Goal: Task Accomplishment & Management: Use online tool/utility

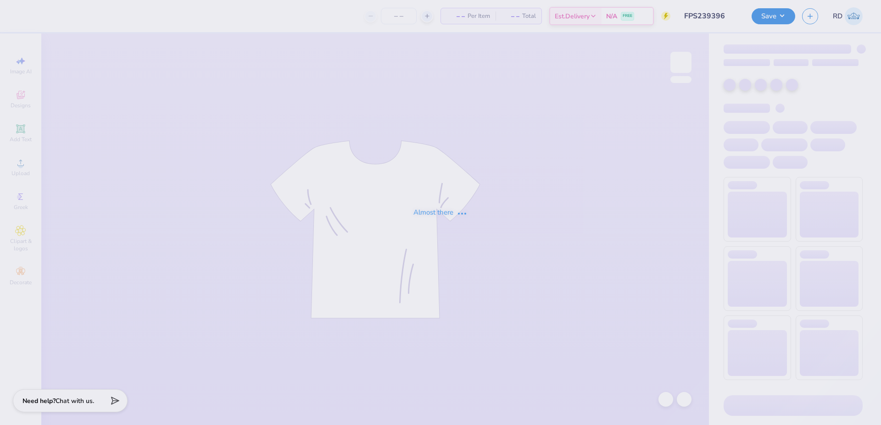
type input "FPS239396"
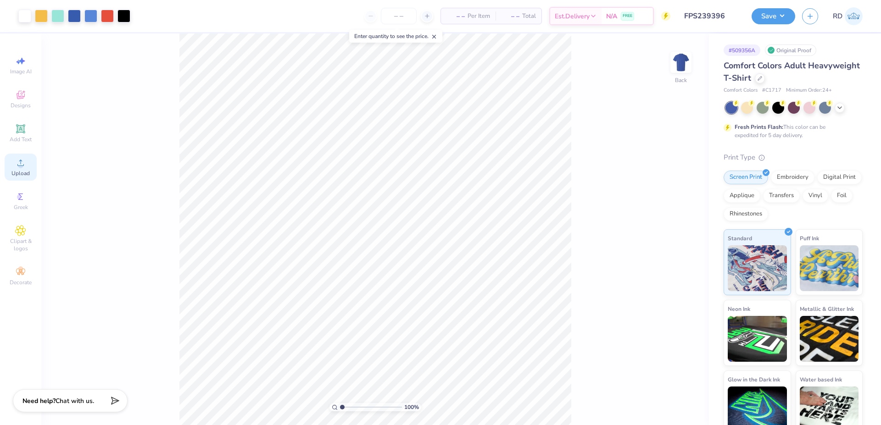
click at [20, 170] on span "Upload" at bounding box center [20, 173] width 18 height 7
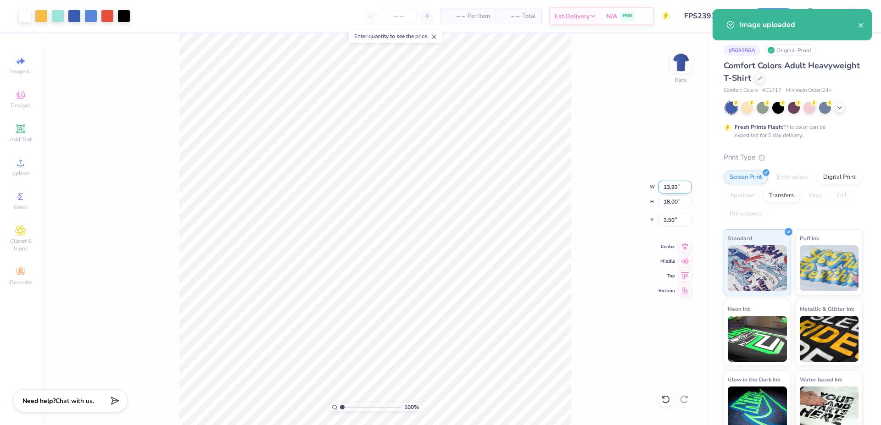
click at [675, 190] on input "13.93" at bounding box center [674, 187] width 33 height 13
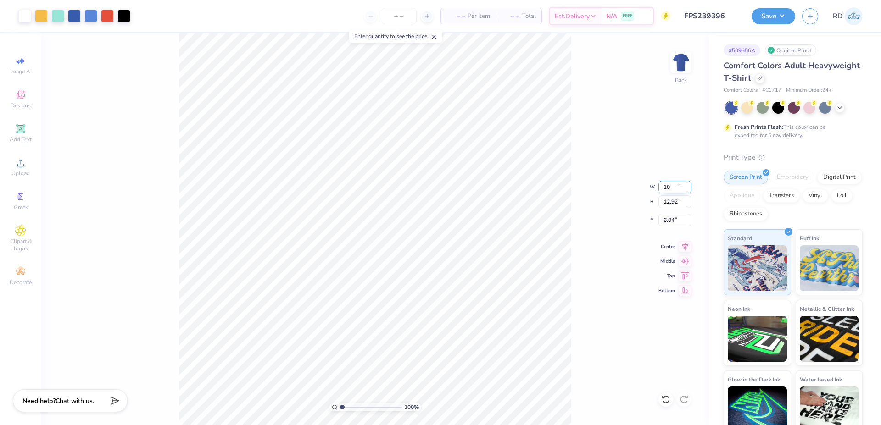
type input "10.00"
type input "12.92"
type input "6.04"
type input "9.30"
type input "12.00"
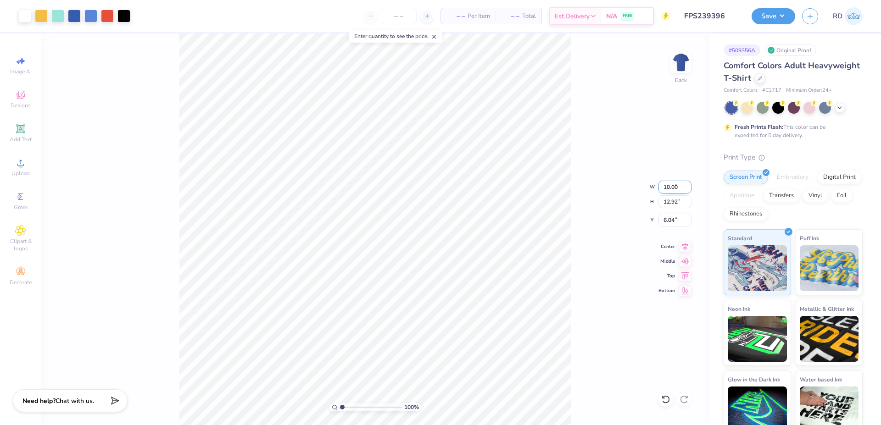
type input "2.00"
click at [674, 187] on input "9.30" at bounding box center [674, 187] width 33 height 13
click at [671, 184] on input "10.00" at bounding box center [674, 187] width 33 height 13
paste input "9.3"
type input "9.30"
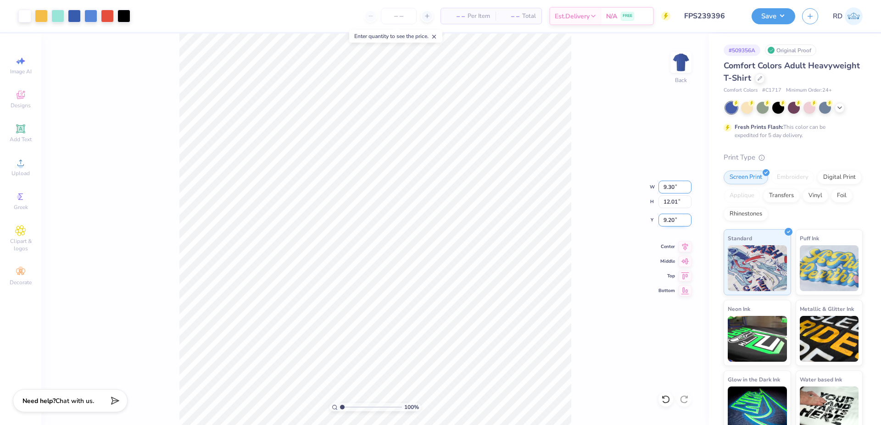
type input "12.01"
click at [677, 216] on input "9.20" at bounding box center [674, 220] width 33 height 13
type input "2.00"
click at [685, 243] on icon at bounding box center [685, 245] width 6 height 8
click at [452, 415] on li "Send to Back" at bounding box center [445, 414] width 72 height 18
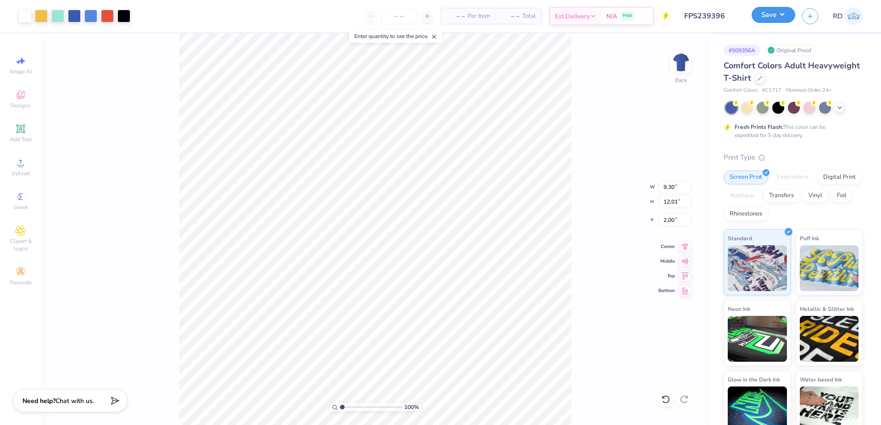
click at [791, 11] on button "Save" at bounding box center [774, 15] width 44 height 16
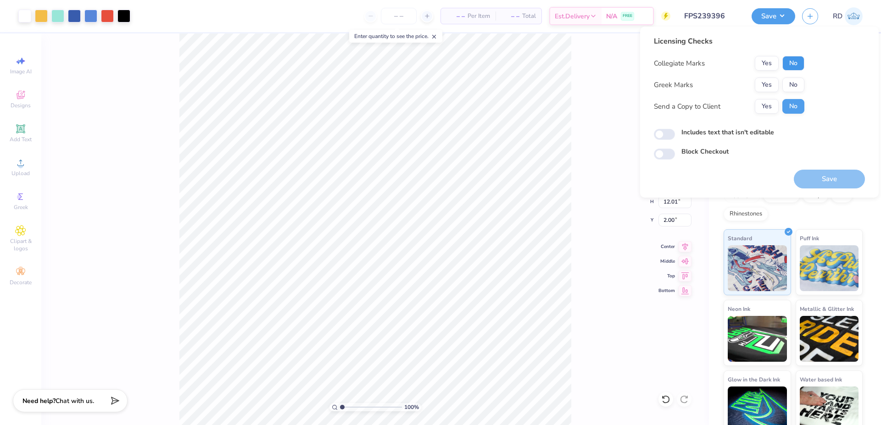
click at [796, 63] on button "No" at bounding box center [793, 63] width 22 height 15
click at [769, 84] on button "Yes" at bounding box center [767, 85] width 24 height 15
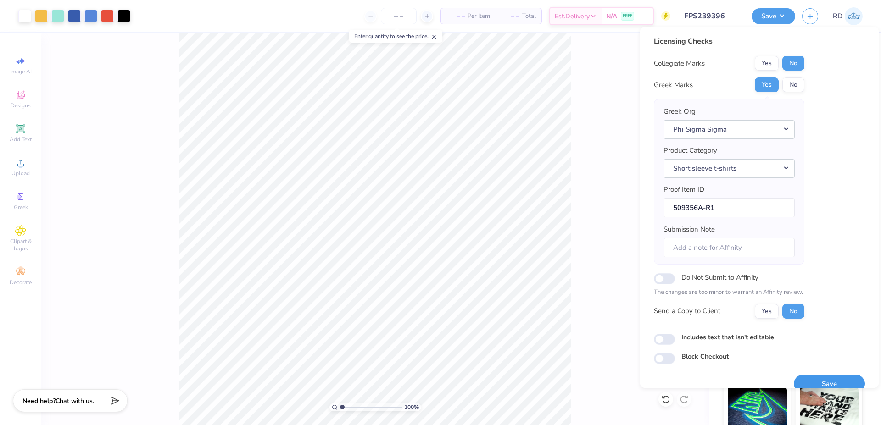
click at [819, 383] on button "Save" at bounding box center [829, 384] width 71 height 19
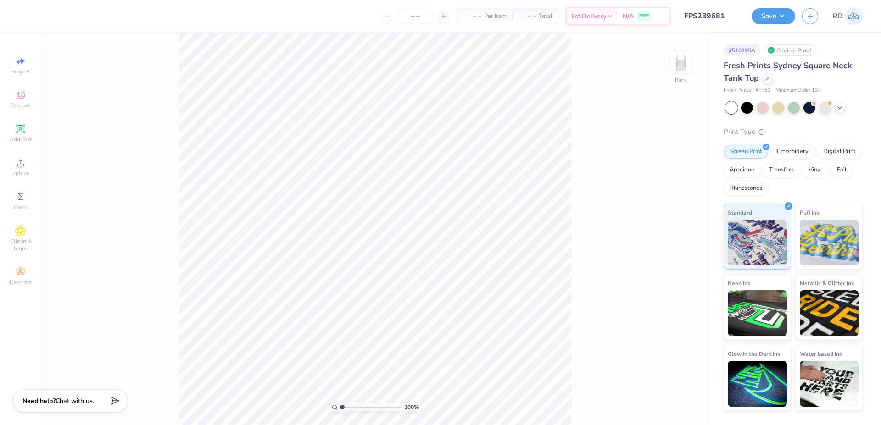
type input "FPS239681"
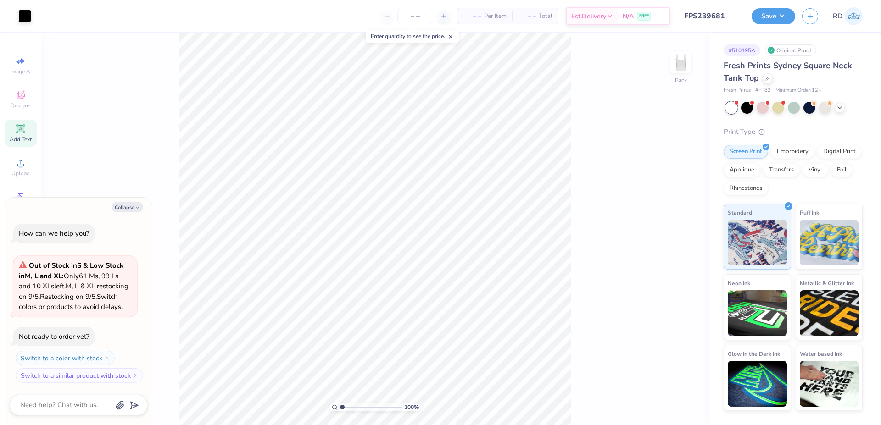
click at [22, 124] on icon at bounding box center [20, 128] width 11 height 11
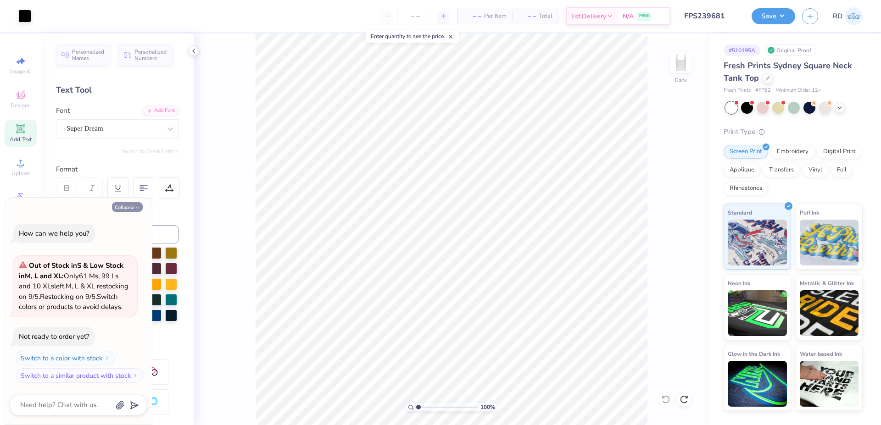
click at [132, 202] on button "Collapse" at bounding box center [127, 207] width 31 height 10
type textarea "x"
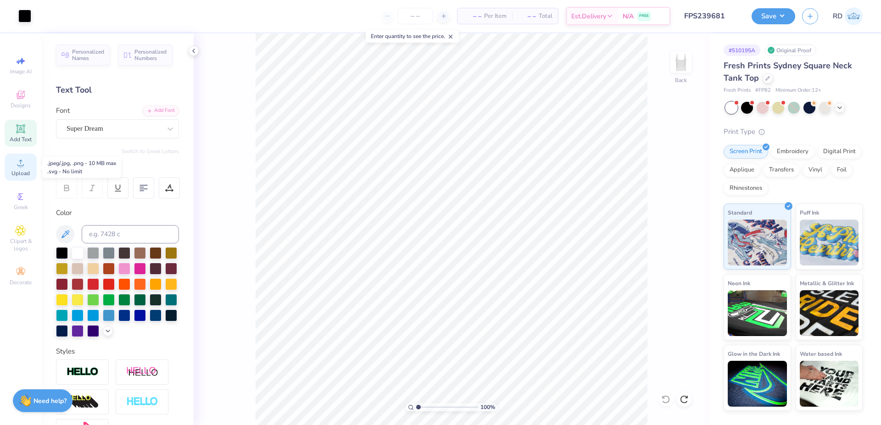
click at [17, 163] on icon at bounding box center [20, 162] width 11 height 11
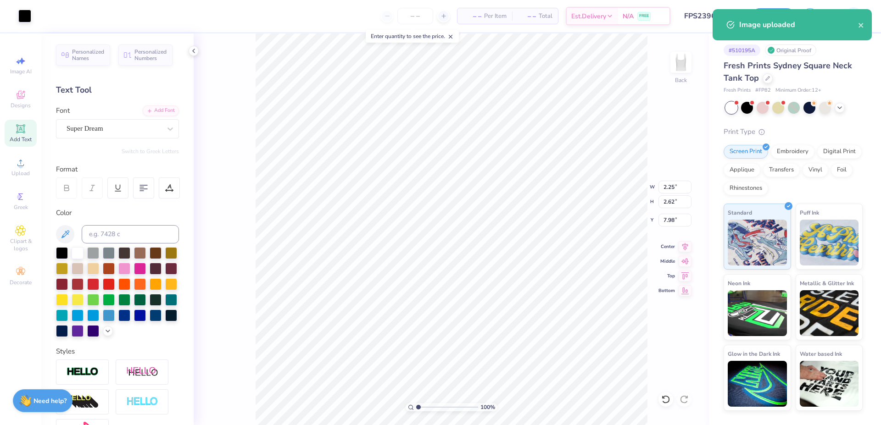
type input "2.25"
type input "2.62"
type input "7.98"
type input "3.38"
type input "3.19"
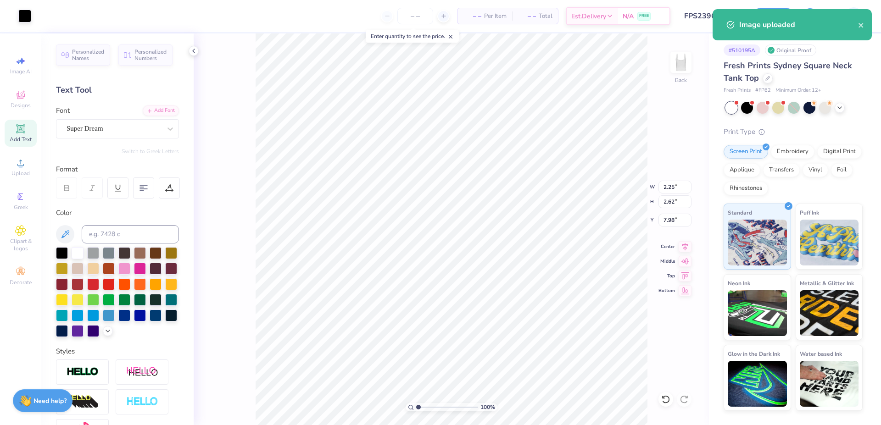
type input "2.30"
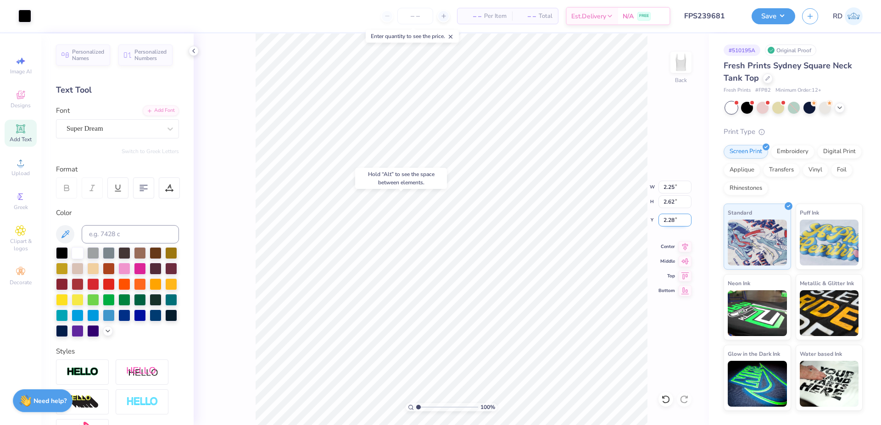
type input "2.28"
click at [690, 249] on icon at bounding box center [685, 245] width 13 height 11
drag, startPoint x: 441, startPoint y: 405, endPoint x: 430, endPoint y: 406, distance: 11.0
click at [430, 406] on input "range" at bounding box center [447, 407] width 62 height 8
type input "2.9"
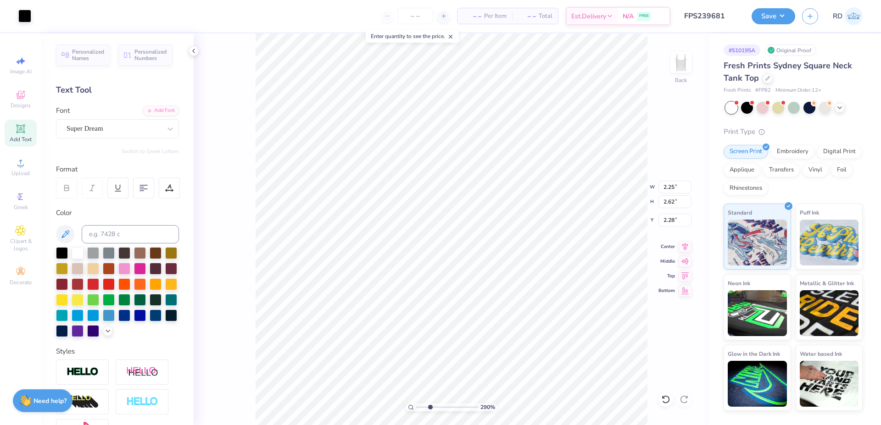
type input "3.75"
type input "1.06"
type input "1.50"
click at [685, 245] on icon at bounding box center [685, 245] width 13 height 11
type input "2.25"
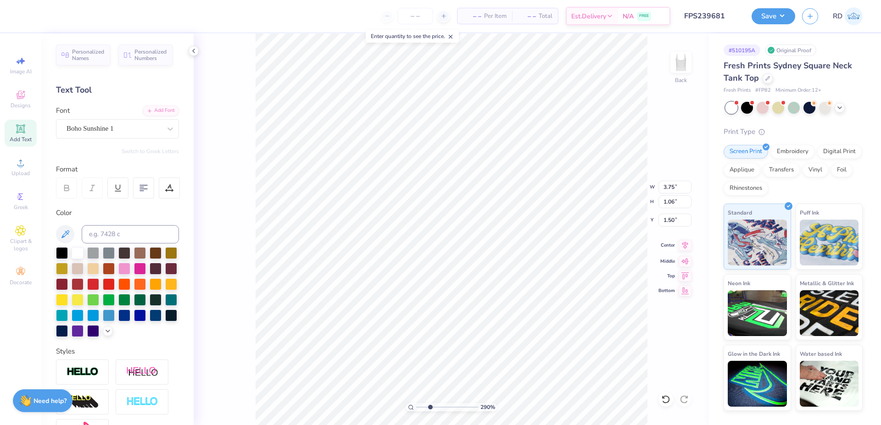
type input "2.62"
type input "2.24"
type input "3.75"
type input "1.06"
type input "1.50"
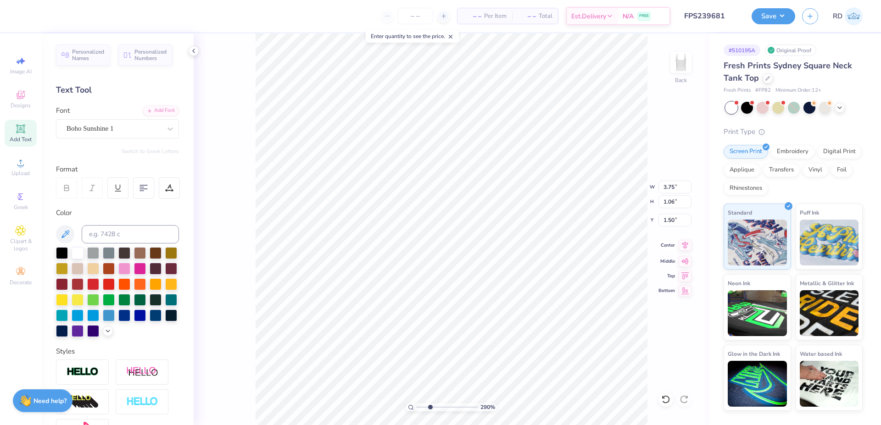
type input "2.25"
type input "2.62"
type input "2.24"
type input "1.91"
type input "2.23"
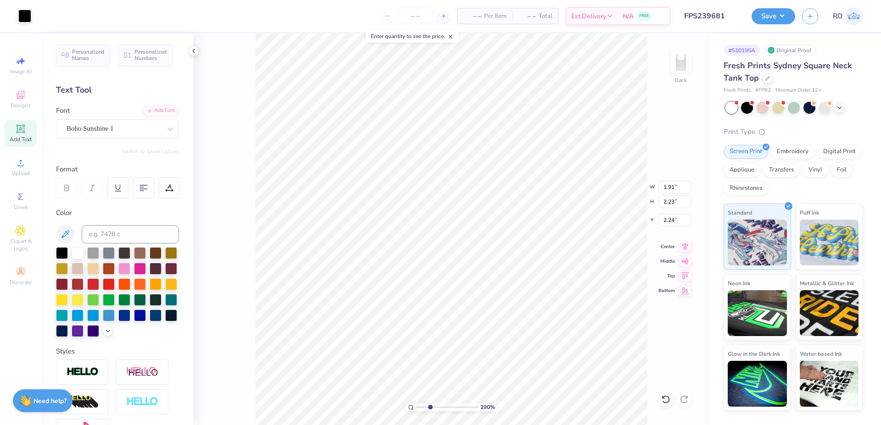
type input "3.75"
type input "1.06"
type input "1.50"
drag, startPoint x: 425, startPoint y: 405, endPoint x: 411, endPoint y: 406, distance: 14.2
click at [416, 406] on input "range" at bounding box center [447, 407] width 62 height 8
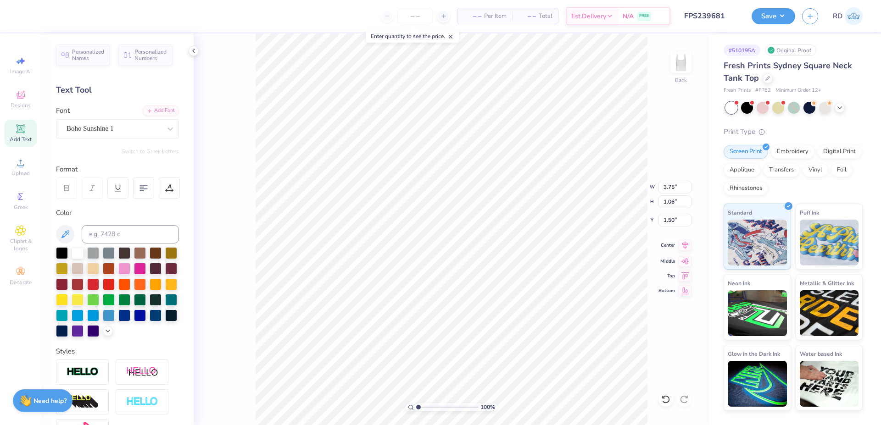
click at [690, 246] on icon at bounding box center [685, 245] width 13 height 11
click at [424, 409] on input "range" at bounding box center [447, 407] width 62 height 8
type input "2.01"
type input "2.22"
drag, startPoint x: 424, startPoint y: 409, endPoint x: 368, endPoint y: 408, distance: 56.4
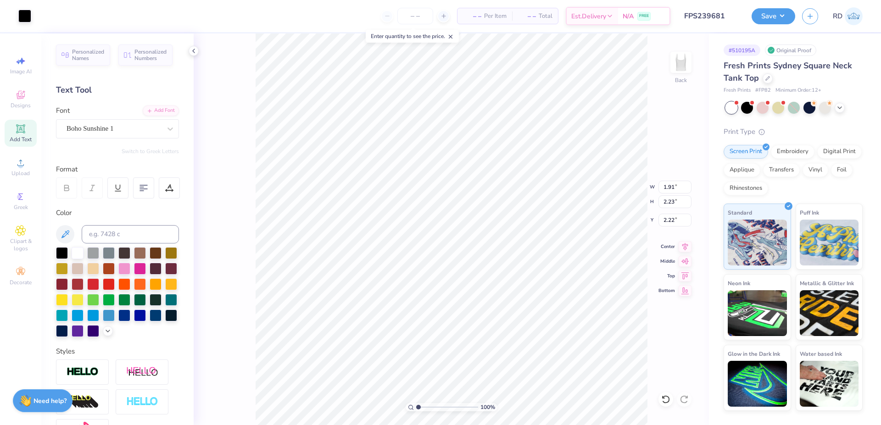
type input "1"
click at [416, 408] on input "range" at bounding box center [447, 407] width 62 height 8
click at [384, 404] on div "100 %" at bounding box center [452, 229] width 392 height 392
type input "1.91"
type input "2.23"
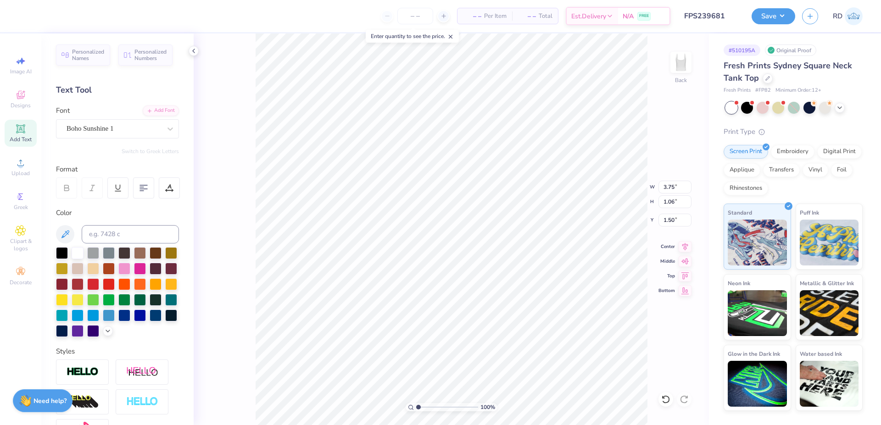
type input "2.22"
click at [672, 185] on input "1.91" at bounding box center [674, 187] width 33 height 13
paste input "9"
type input "1.99"
type input "2.32"
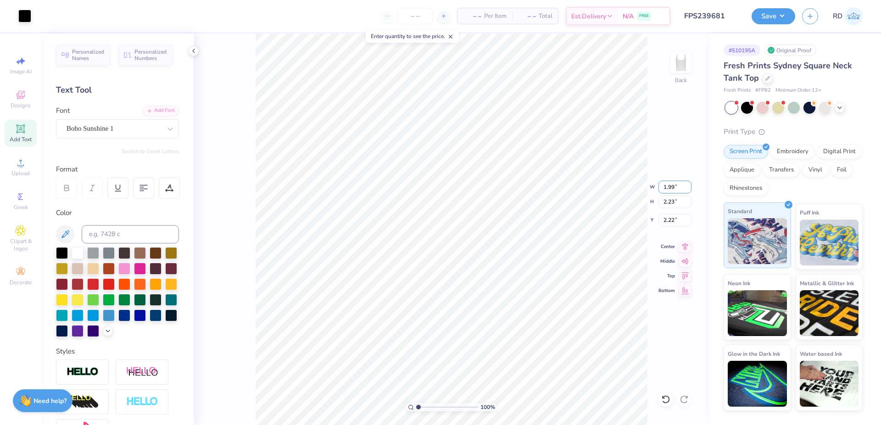
type input "2.18"
type input "3.75"
type input "1.06"
type input "1.50"
click at [688, 245] on icon at bounding box center [685, 245] width 6 height 8
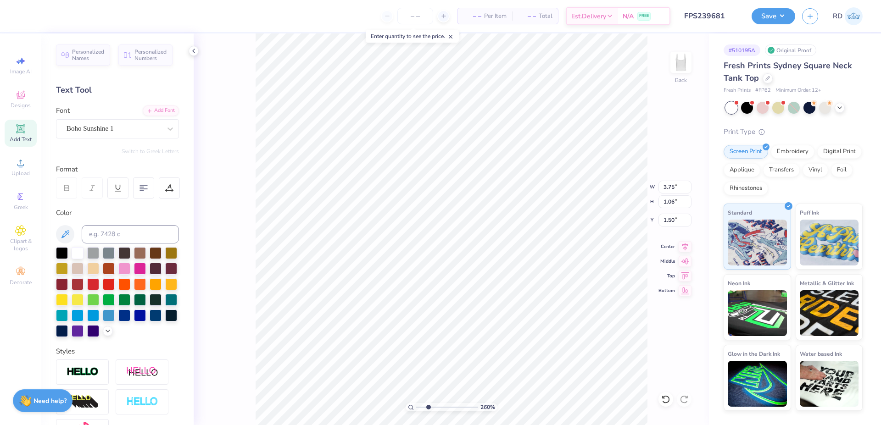
click at [428, 408] on input "range" at bounding box center [447, 407] width 62 height 8
type input "2.6"
type input "1.99"
type input "2.32"
type input "2.22"
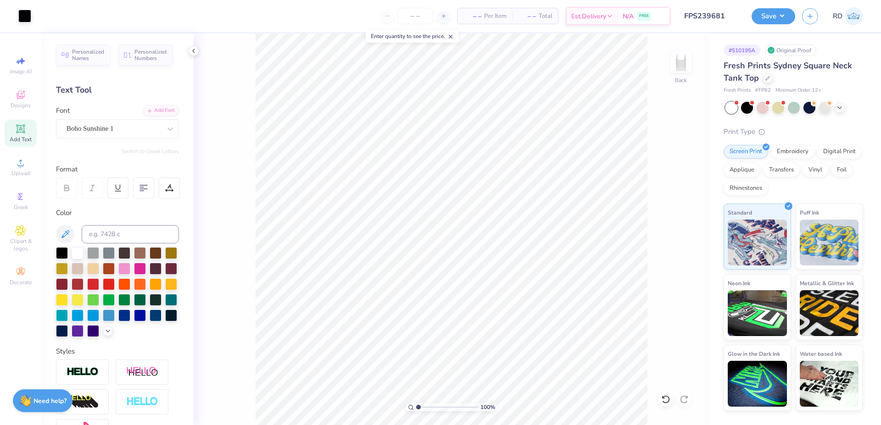
drag, startPoint x: 423, startPoint y: 405, endPoint x: 399, endPoint y: 406, distance: 24.4
click at [416, 406] on input "range" at bounding box center [447, 407] width 62 height 8
type input "1"
drag, startPoint x: 425, startPoint y: 409, endPoint x: 414, endPoint y: 410, distance: 11.0
click at [416, 410] on input "range" at bounding box center [447, 407] width 62 height 8
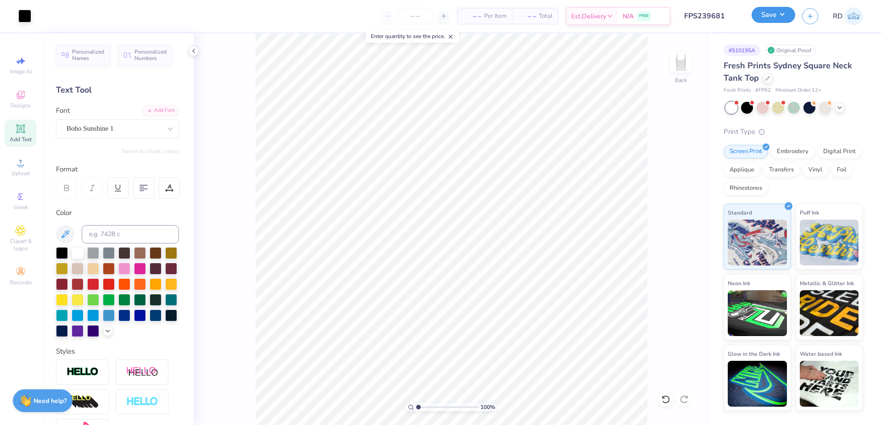
click at [766, 8] on button "Save" at bounding box center [774, 15] width 44 height 16
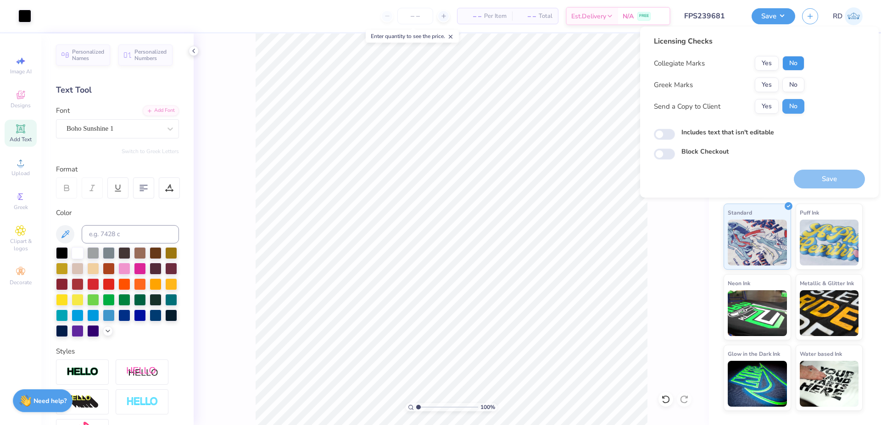
click at [785, 63] on button "No" at bounding box center [793, 63] width 22 height 15
click at [789, 80] on button "No" at bounding box center [793, 85] width 22 height 15
click at [825, 178] on button "Save" at bounding box center [829, 179] width 71 height 19
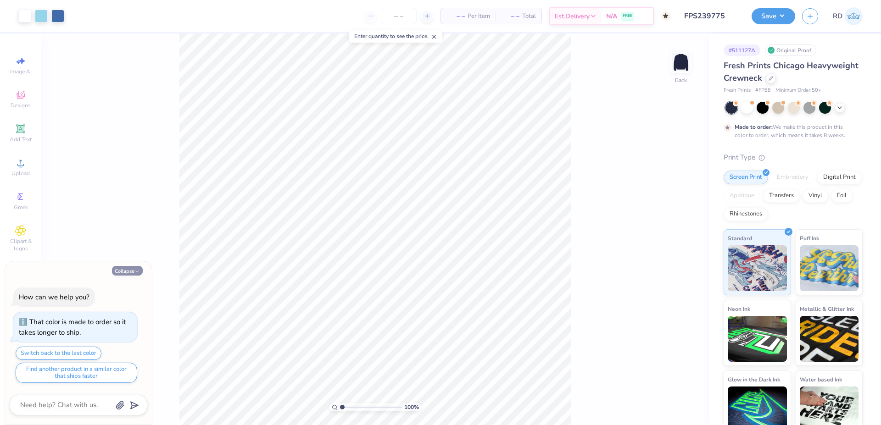
click at [128, 270] on button "Collapse" at bounding box center [127, 271] width 31 height 10
type textarea "x"
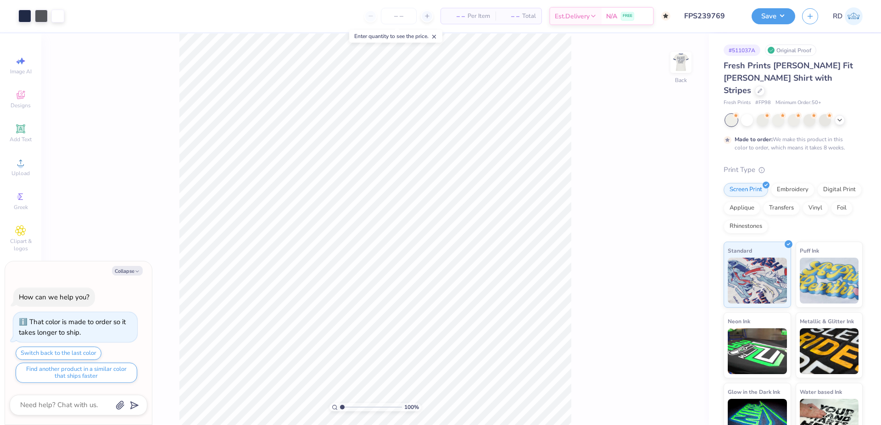
type textarea "x"
type input "1"
drag, startPoint x: 352, startPoint y: 409, endPoint x: 330, endPoint y: 408, distance: 22.0
click at [340, 408] on input "range" at bounding box center [371, 407] width 62 height 8
click at [678, 61] on img at bounding box center [681, 62] width 37 height 37
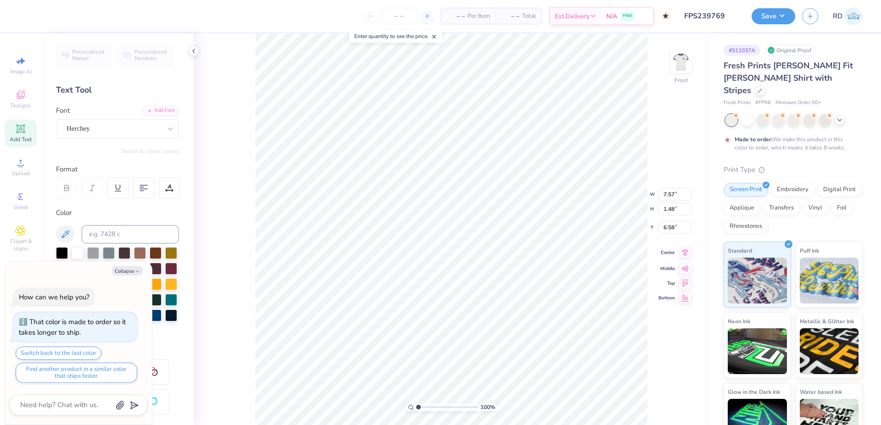
click at [688, 252] on icon at bounding box center [685, 252] width 13 height 11
type textarea "x"
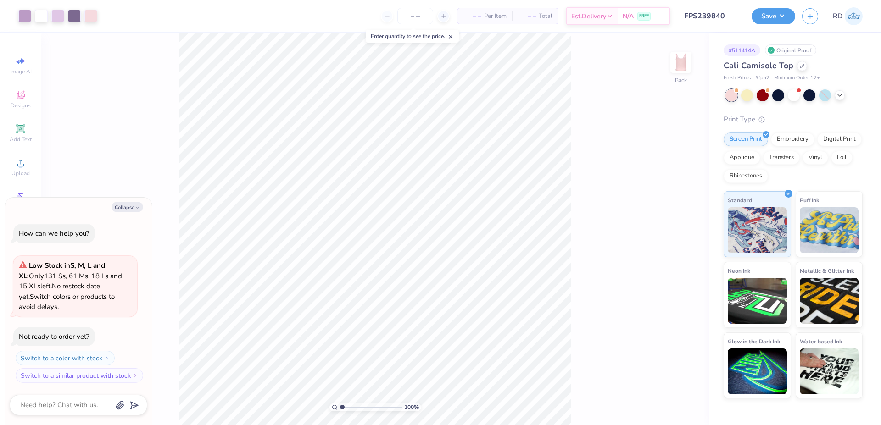
type textarea "x"
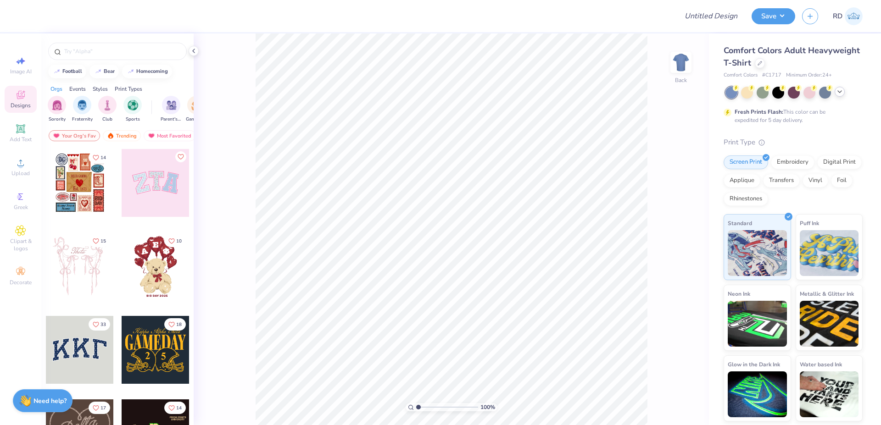
click at [836, 92] on icon at bounding box center [839, 91] width 7 height 7
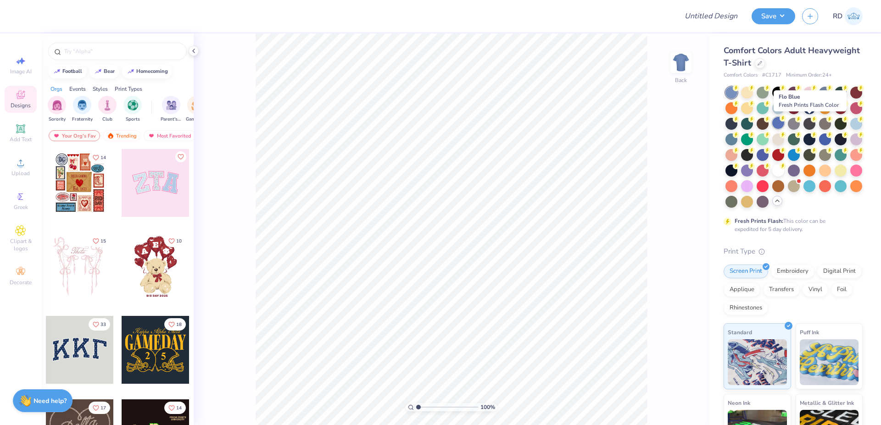
click at [784, 123] on div at bounding box center [778, 123] width 12 height 12
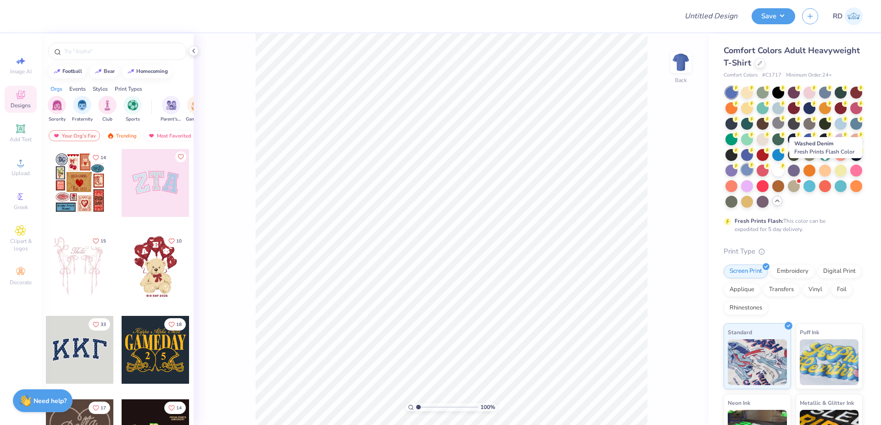
click at [753, 169] on div at bounding box center [747, 170] width 12 height 12
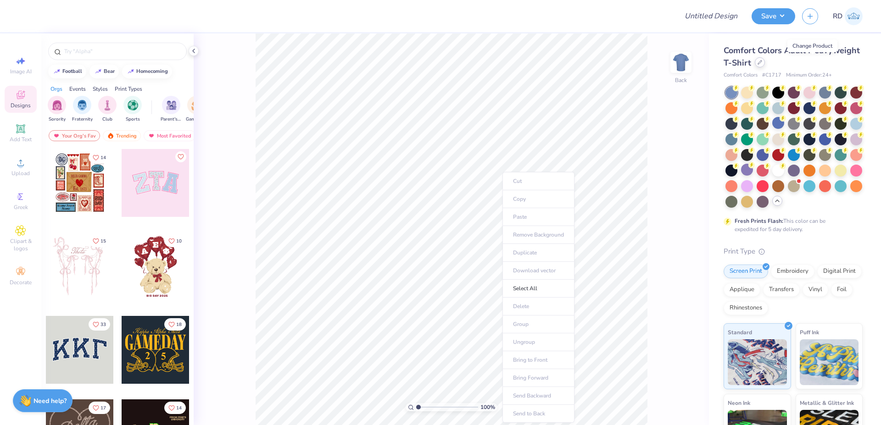
click at [765, 66] on div at bounding box center [760, 62] width 10 height 10
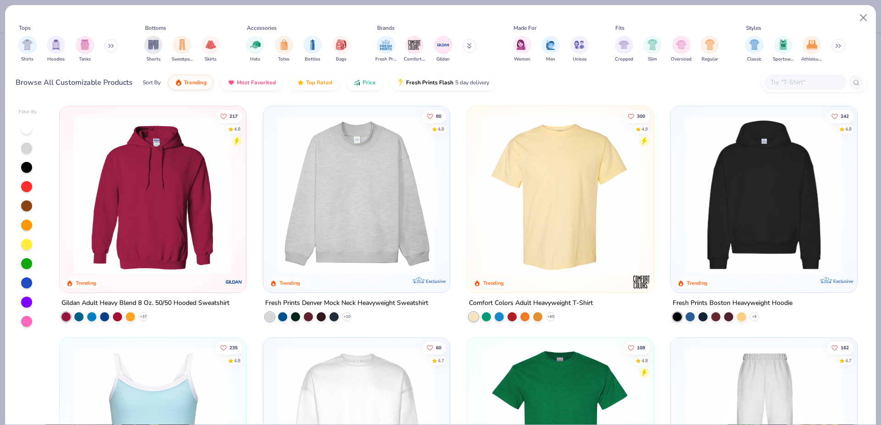
click at [546, 186] on img at bounding box center [560, 195] width 168 height 159
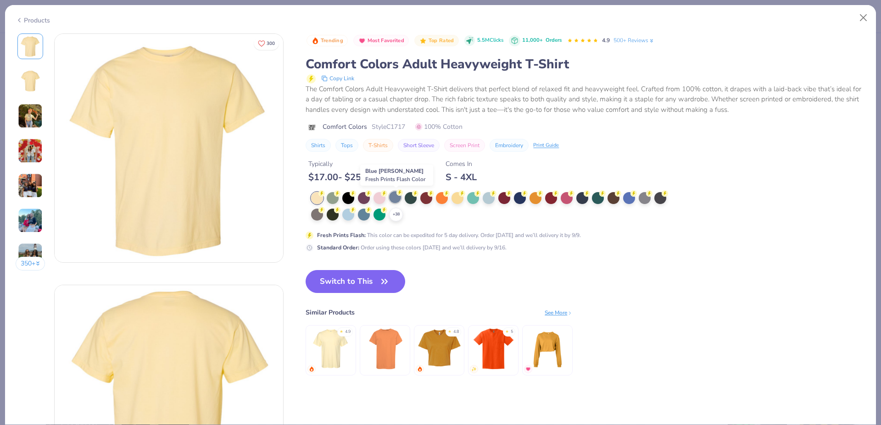
click at [394, 193] on div at bounding box center [395, 197] width 12 height 12
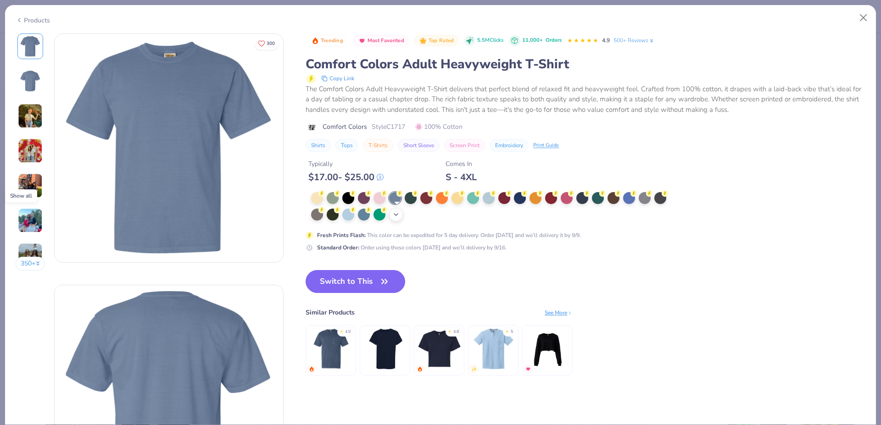
click at [401, 213] on div "+ 38" at bounding box center [396, 215] width 14 height 14
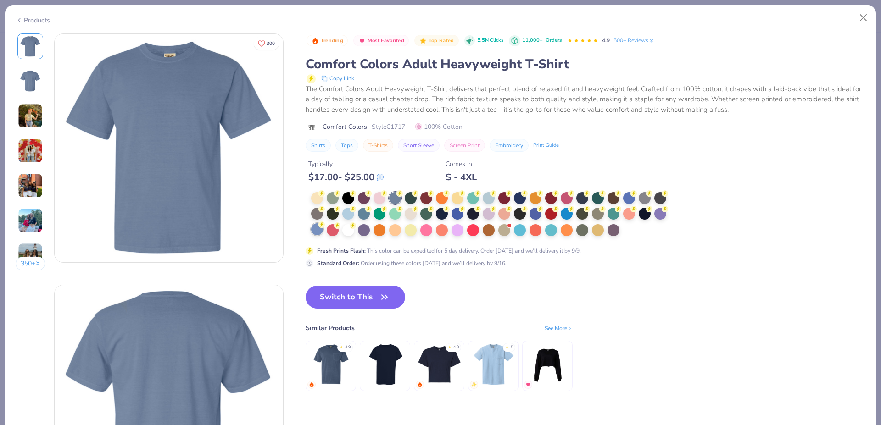
click at [321, 231] on div at bounding box center [317, 229] width 12 height 12
